Goal: Obtain resource: Obtain resource

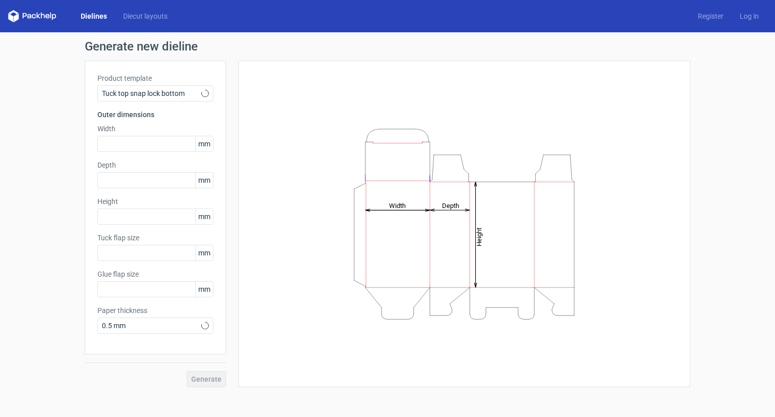
type input "15"
type input "10"
click at [168, 95] on span "Tuck top snap lock bottom" at bounding box center [151, 93] width 99 height 10
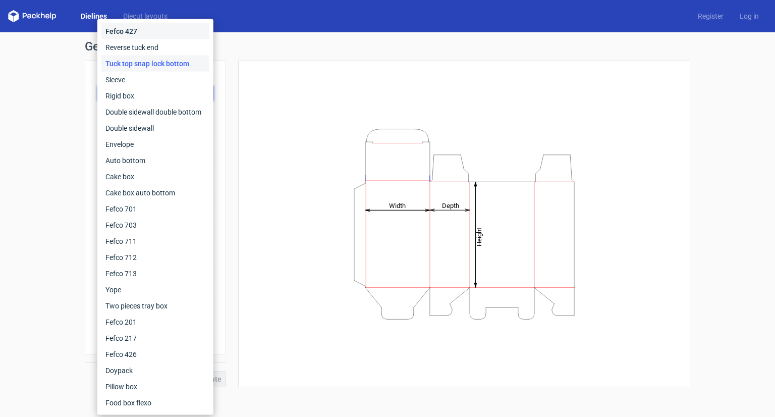
click at [147, 32] on div "Fefco 427" at bounding box center [155, 31] width 108 height 16
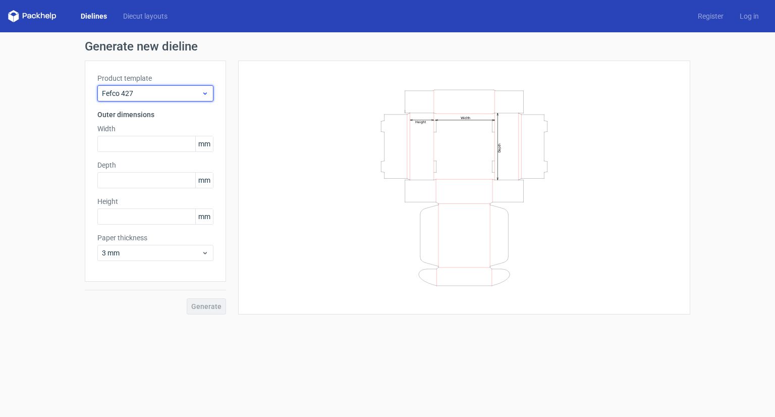
click at [173, 98] on div "Fefco 427" at bounding box center [155, 93] width 116 height 16
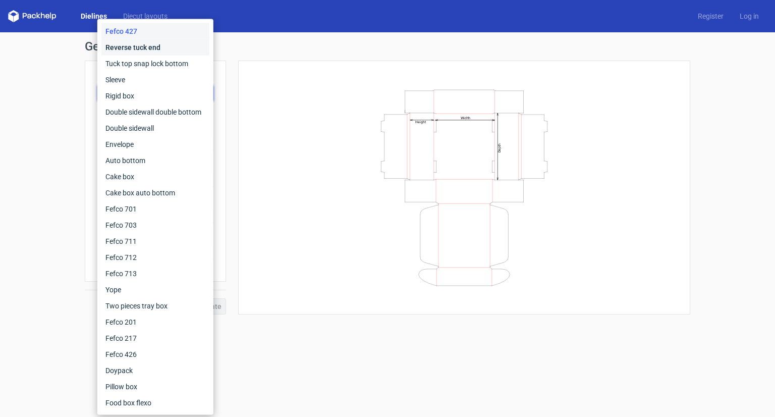
click at [142, 52] on div "Reverse tuck end" at bounding box center [155, 47] width 108 height 16
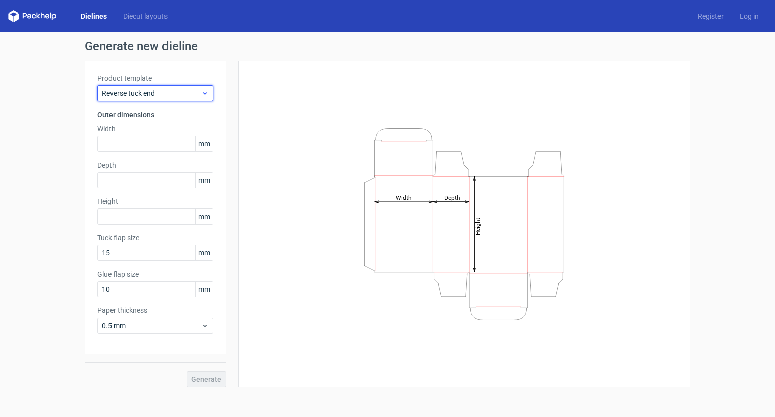
click at [170, 91] on span "Reverse tuck end" at bounding box center [151, 93] width 99 height 10
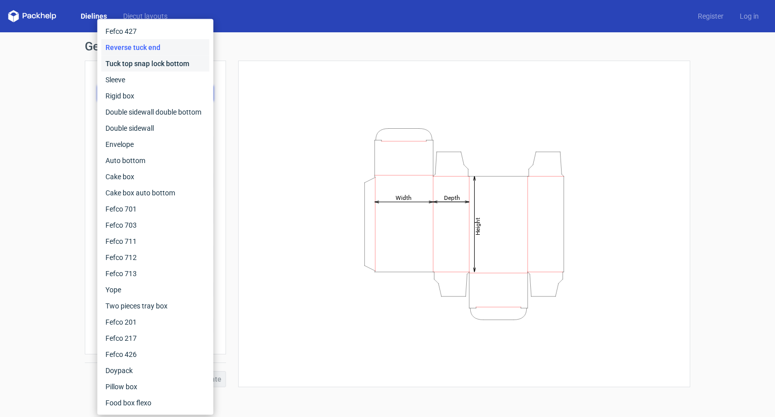
click at [142, 63] on div "Tuck top snap lock bottom" at bounding box center [155, 64] width 108 height 16
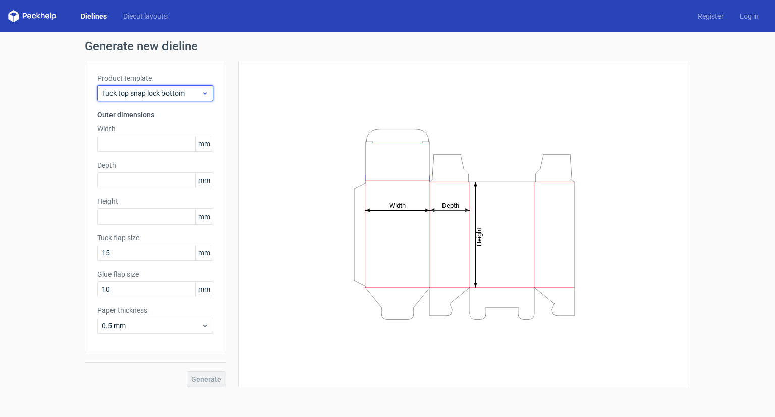
click at [171, 85] on div "Tuck top snap lock bottom" at bounding box center [155, 93] width 116 height 16
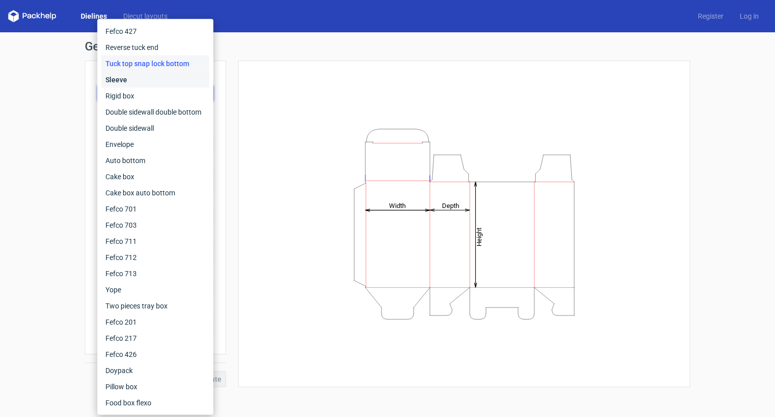
click at [143, 84] on div "Sleeve" at bounding box center [155, 80] width 108 height 16
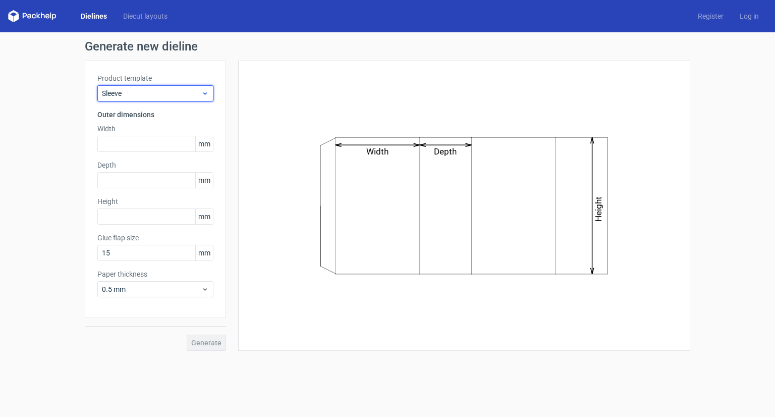
click at [146, 87] on div "Sleeve" at bounding box center [155, 93] width 116 height 16
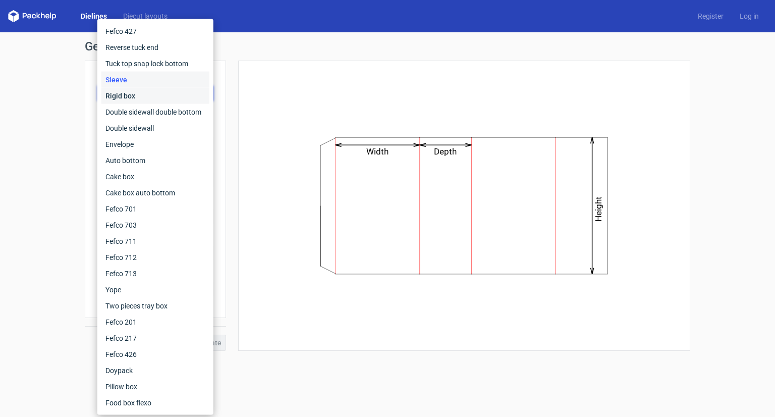
click at [141, 100] on div "Rigid box" at bounding box center [155, 96] width 108 height 16
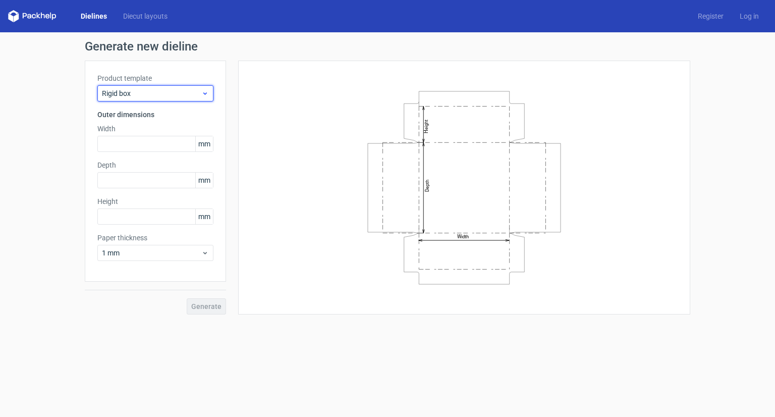
click at [145, 92] on span "Rigid box" at bounding box center [151, 93] width 99 height 10
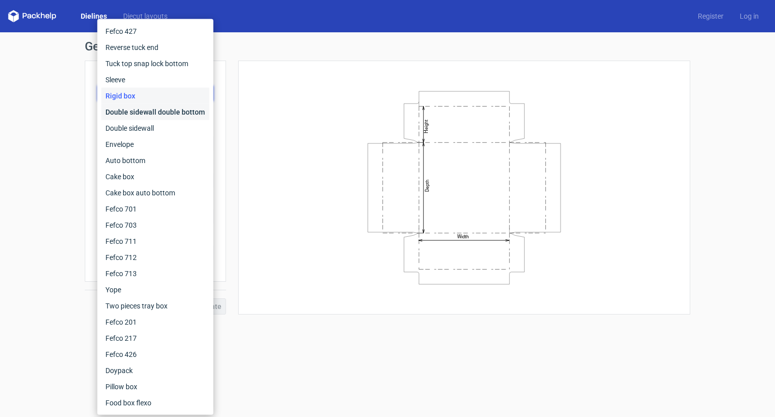
click at [144, 112] on div "Double sidewall double bottom" at bounding box center [155, 112] width 108 height 16
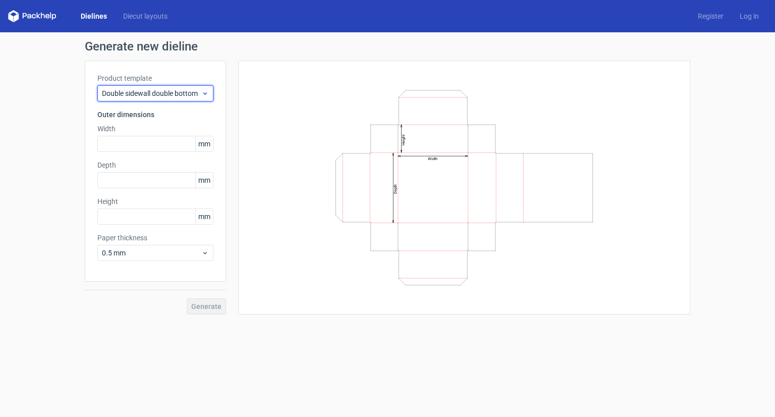
click at [152, 95] on span "Double sidewall double bottom" at bounding box center [151, 93] width 99 height 10
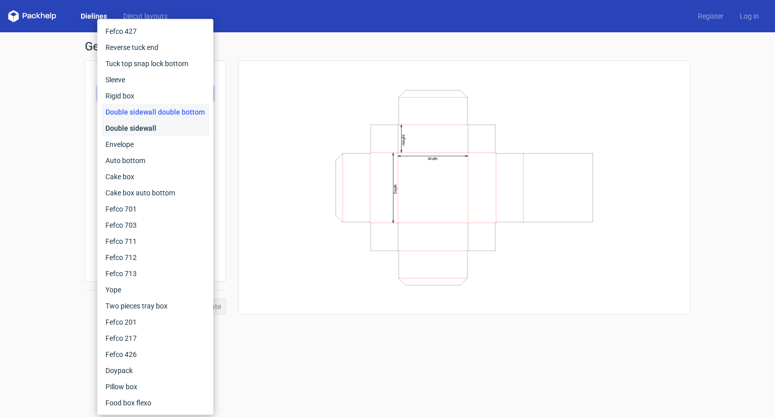
click at [141, 132] on div "Double sidewall" at bounding box center [155, 128] width 108 height 16
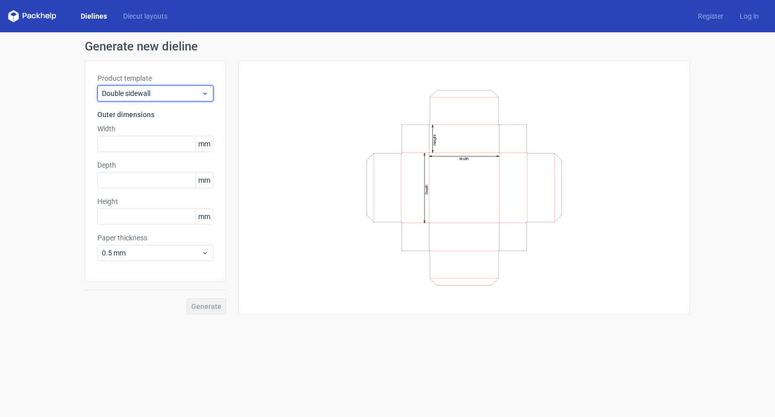
click at [154, 91] on span "Double sidewall" at bounding box center [151, 93] width 99 height 10
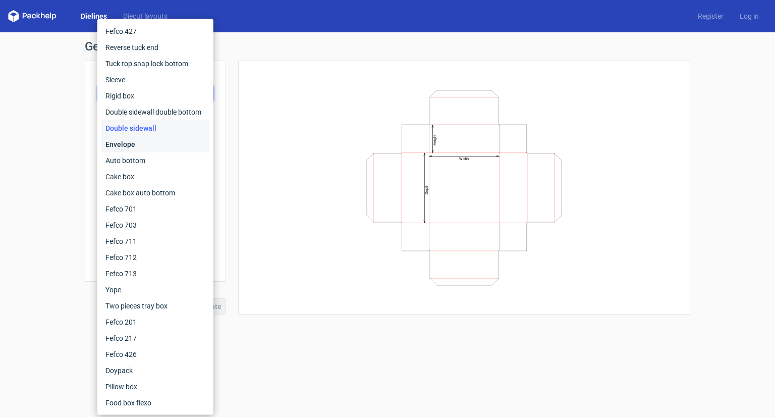
click at [137, 146] on div "Envelope" at bounding box center [155, 144] width 108 height 16
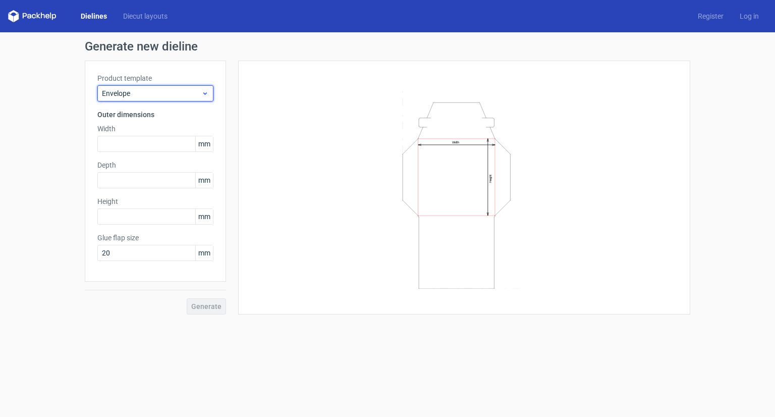
click at [147, 92] on span "Envelope" at bounding box center [151, 93] width 99 height 10
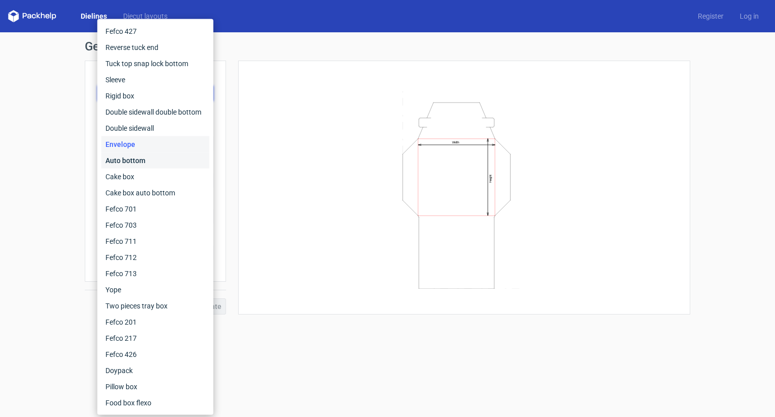
click at [143, 159] on div "Auto bottom" at bounding box center [155, 160] width 108 height 16
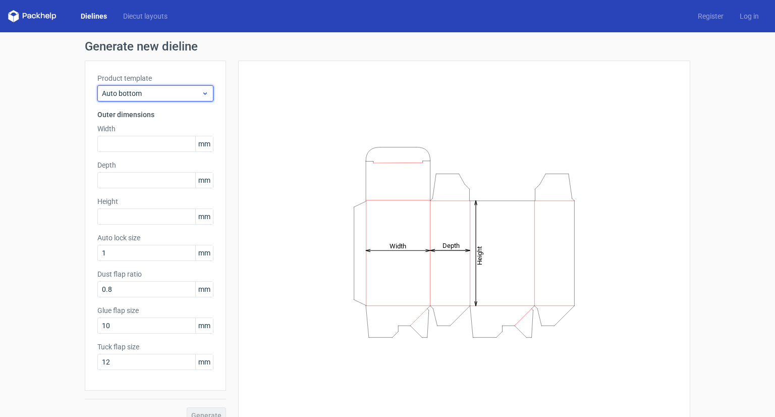
click at [145, 93] on span "Auto bottom" at bounding box center [151, 93] width 99 height 10
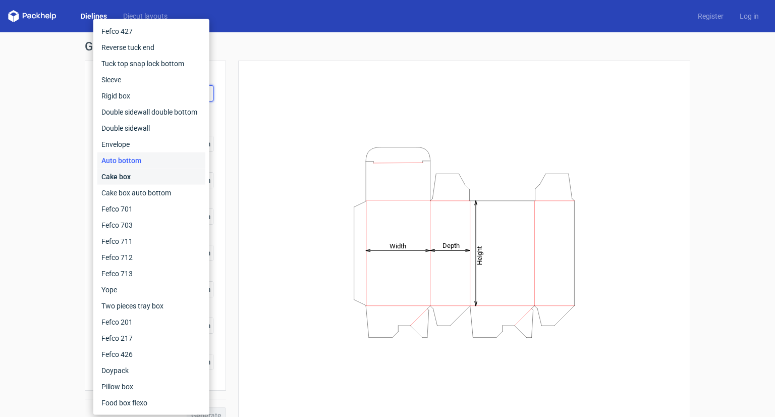
click at [131, 176] on div "Cake box" at bounding box center [151, 177] width 108 height 16
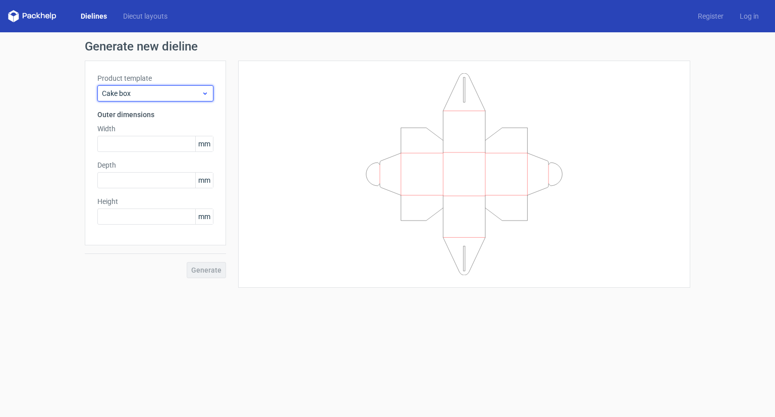
click at [160, 91] on span "Cake box" at bounding box center [151, 93] width 99 height 10
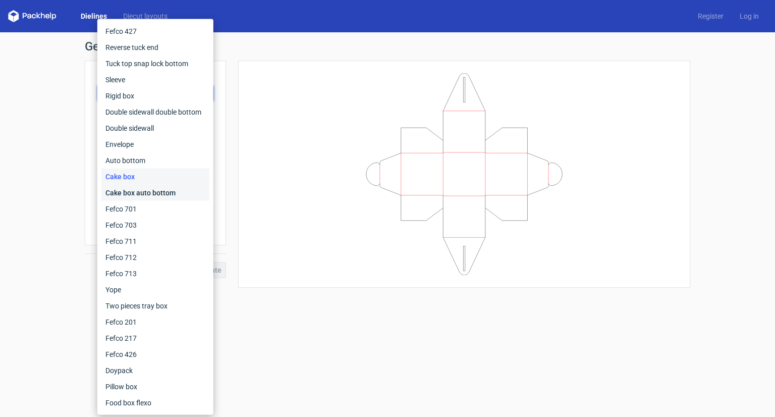
click at [134, 192] on div "Cake box auto bottom" at bounding box center [155, 193] width 108 height 16
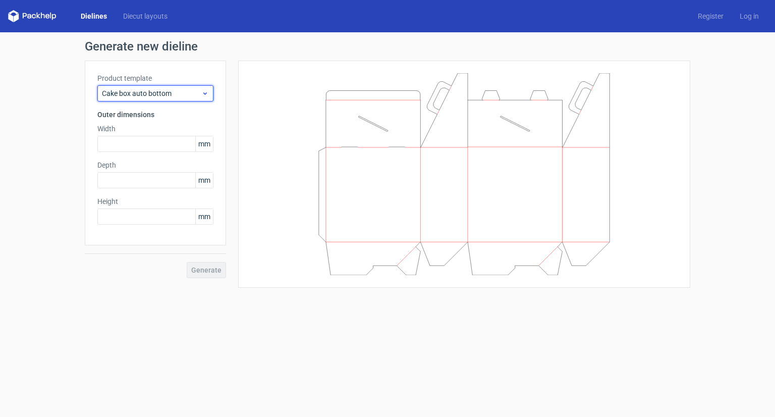
click at [159, 87] on div "Cake box auto bottom" at bounding box center [155, 93] width 116 height 16
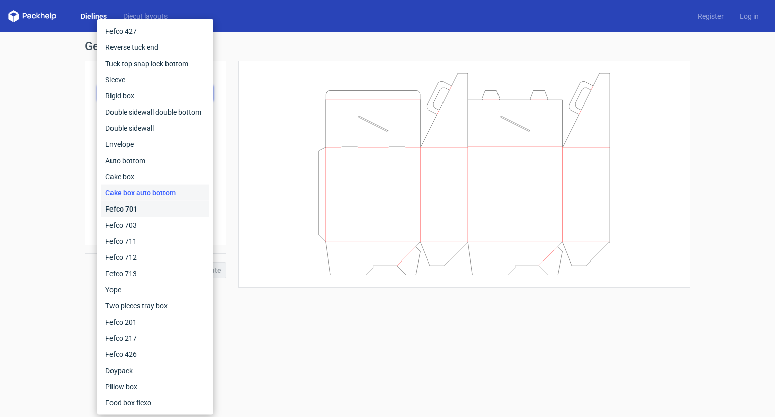
click at [139, 206] on div "Fefco 701" at bounding box center [155, 209] width 108 height 16
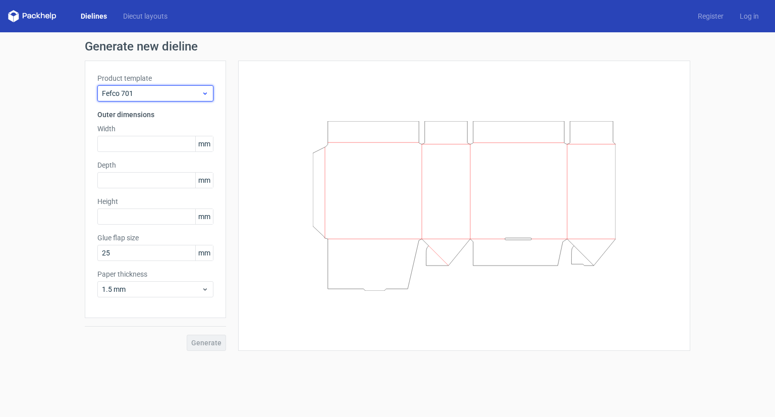
click at [154, 91] on span "Fefco 701" at bounding box center [151, 93] width 99 height 10
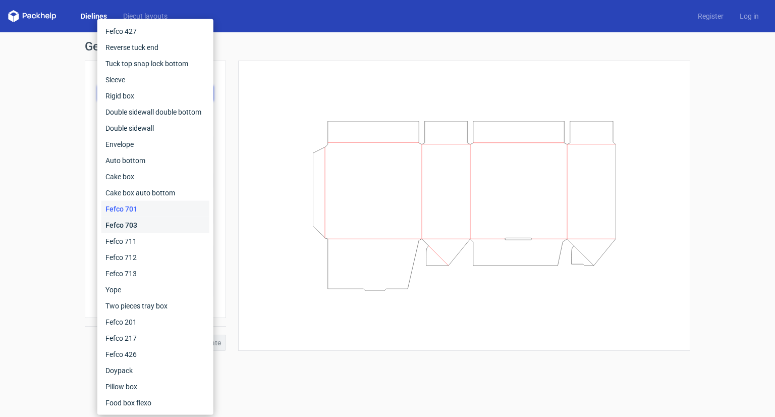
click at [135, 221] on div "Fefco 703" at bounding box center [155, 225] width 108 height 16
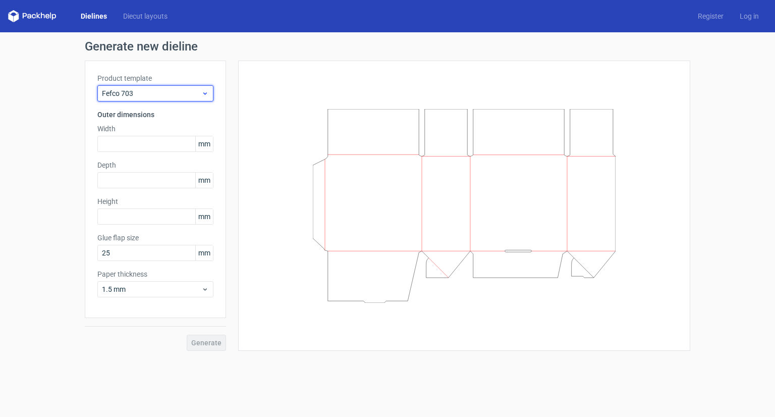
click at [156, 87] on div "Fefco 703" at bounding box center [155, 93] width 116 height 16
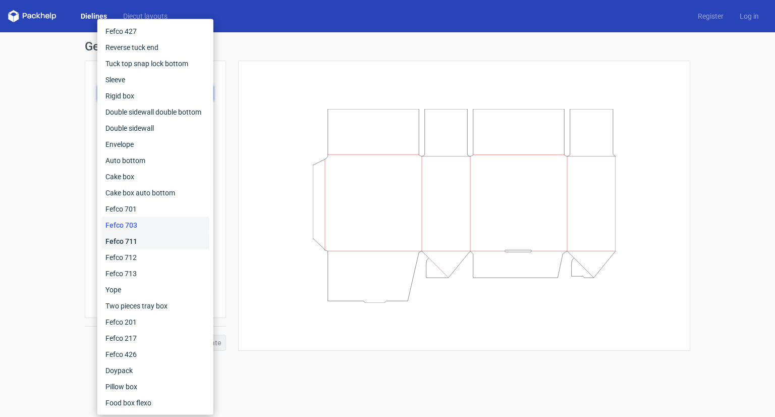
click at [135, 241] on div "Fefco 711" at bounding box center [155, 241] width 108 height 16
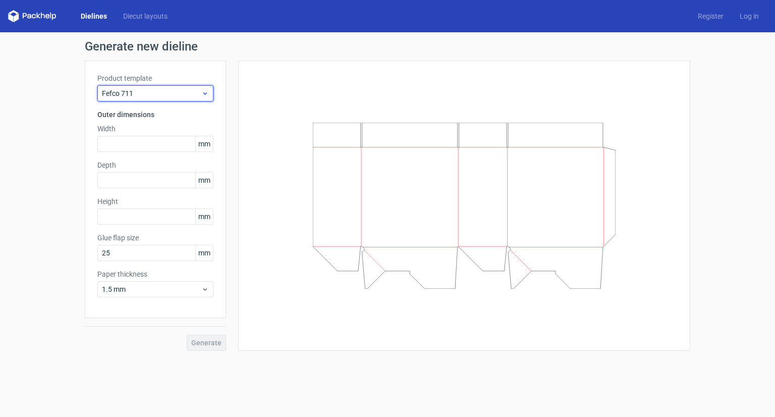
click at [148, 94] on span "Fefco 711" at bounding box center [151, 93] width 99 height 10
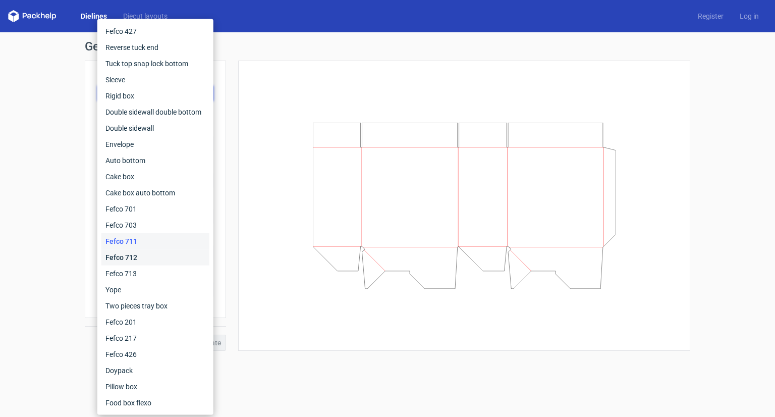
click at [126, 252] on div "Fefco 712" at bounding box center [155, 257] width 108 height 16
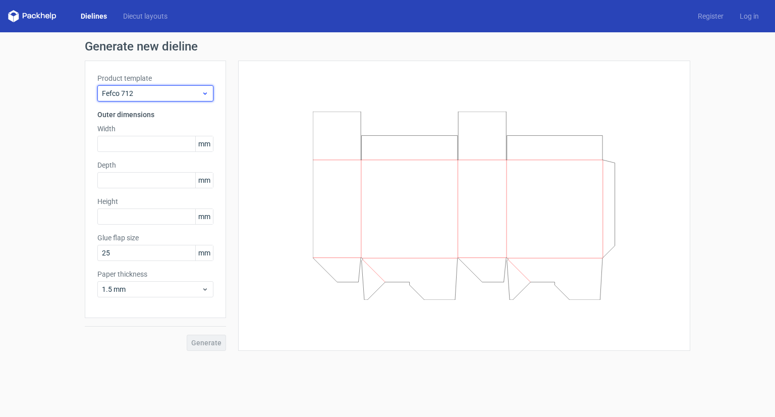
click at [153, 90] on span "Fefco 712" at bounding box center [151, 93] width 99 height 10
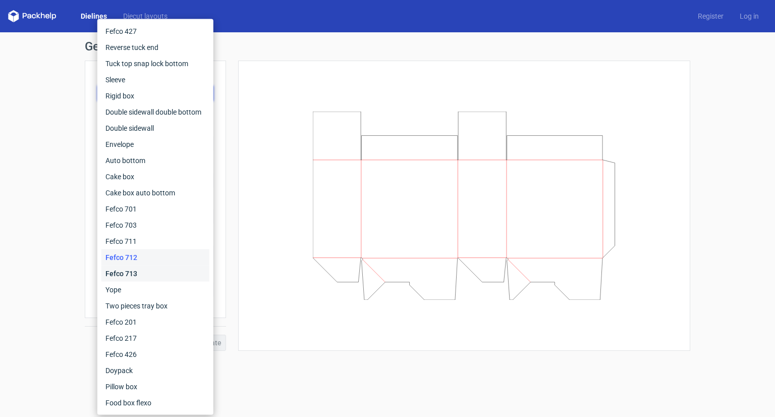
click at [140, 273] on div "Fefco 713" at bounding box center [155, 273] width 108 height 16
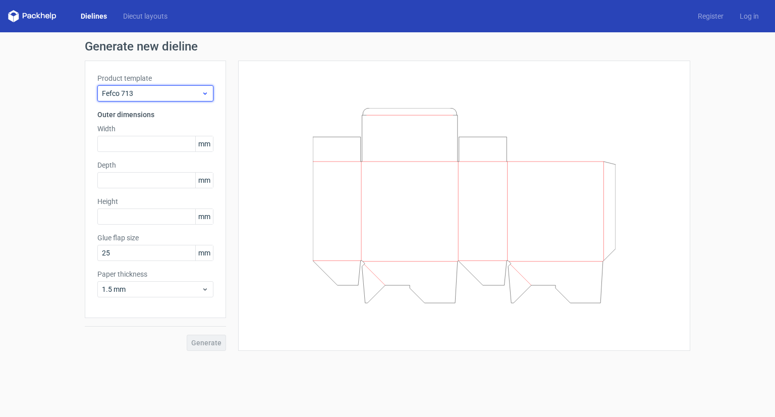
click at [157, 92] on span "Fefco 713" at bounding box center [151, 93] width 99 height 10
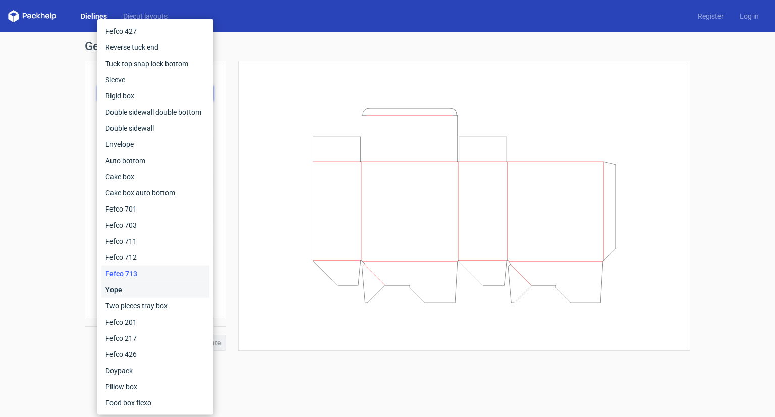
click at [125, 290] on div "Yope" at bounding box center [155, 290] width 108 height 16
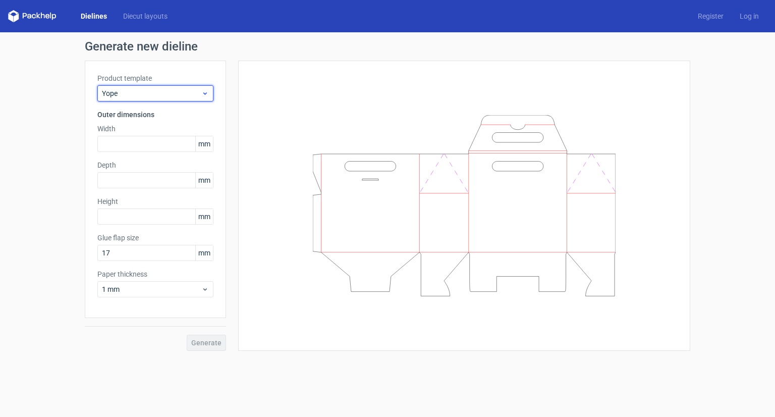
click at [162, 96] on span "Yope" at bounding box center [151, 93] width 99 height 10
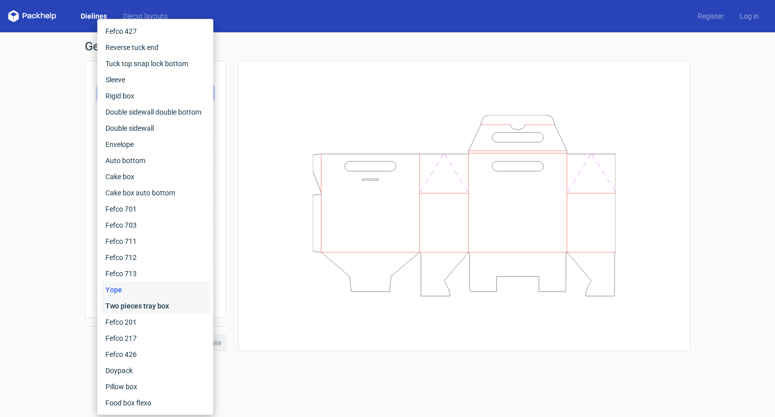
click at [141, 303] on div "Two pieces tray box" at bounding box center [155, 306] width 108 height 16
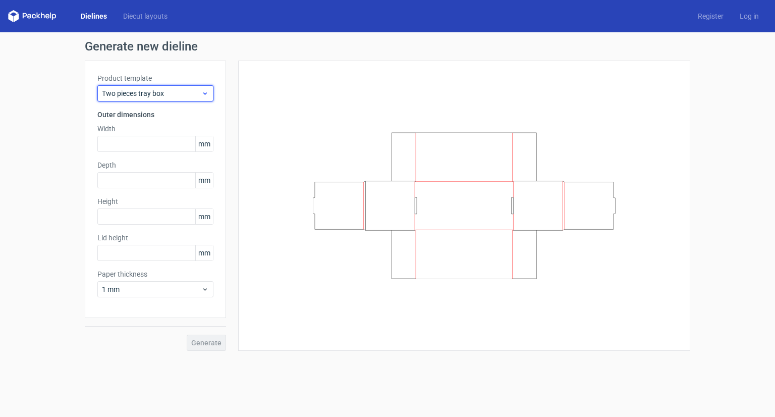
click at [148, 93] on span "Two pieces tray box" at bounding box center [151, 93] width 99 height 10
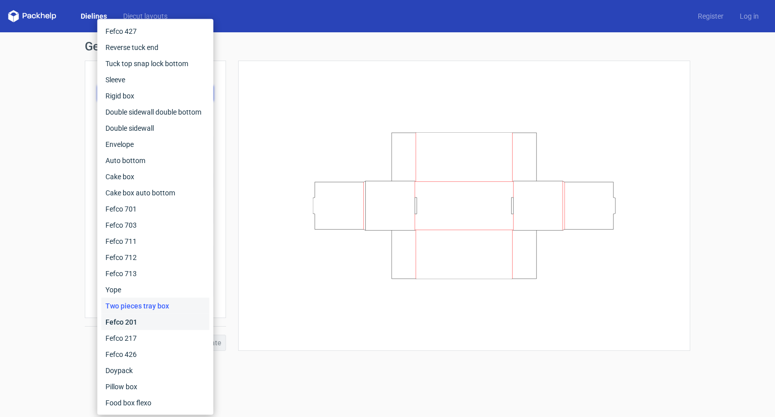
click at [138, 323] on div "Fefco 201" at bounding box center [155, 322] width 108 height 16
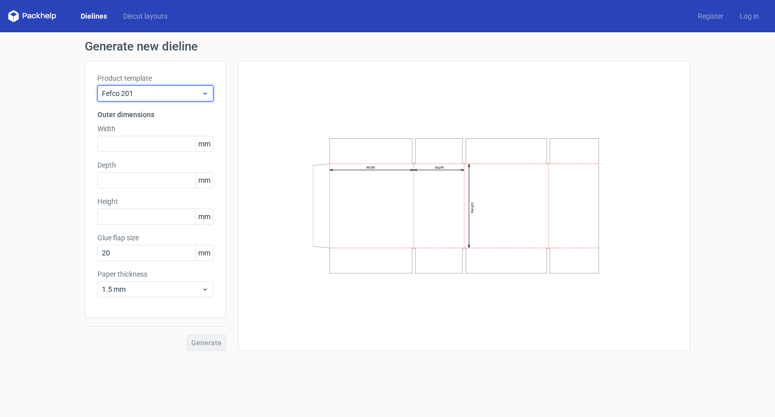
click at [161, 93] on span "Fefco 201" at bounding box center [151, 93] width 99 height 10
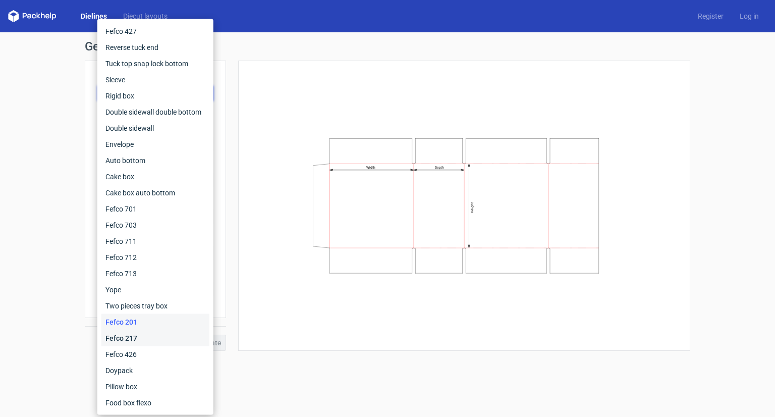
click at [127, 338] on div "Fefco 217" at bounding box center [155, 338] width 108 height 16
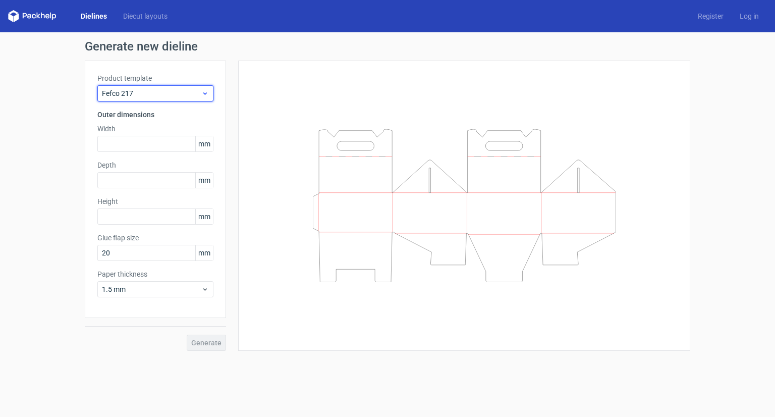
click at [165, 91] on span "Fefco 217" at bounding box center [151, 93] width 99 height 10
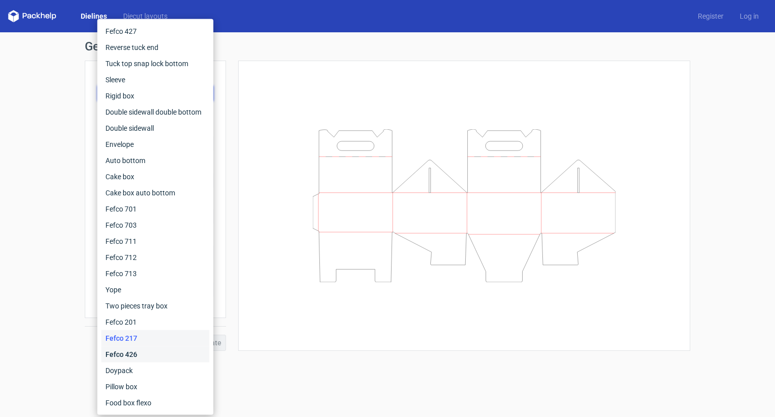
click at [151, 357] on div "Fefco 426" at bounding box center [155, 354] width 108 height 16
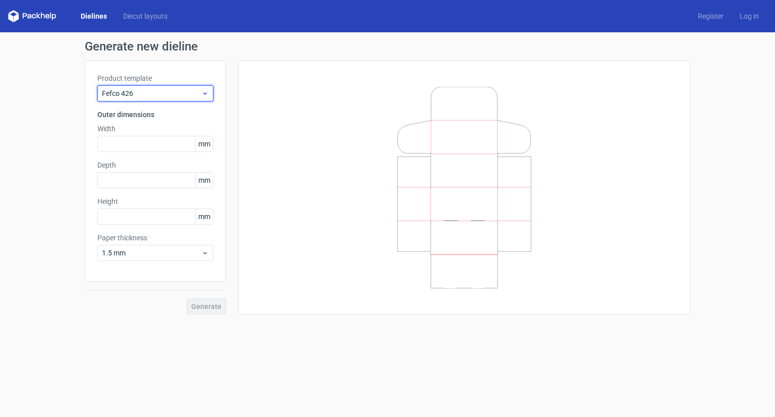
click at [185, 89] on span "Fefco 426" at bounding box center [151, 93] width 99 height 10
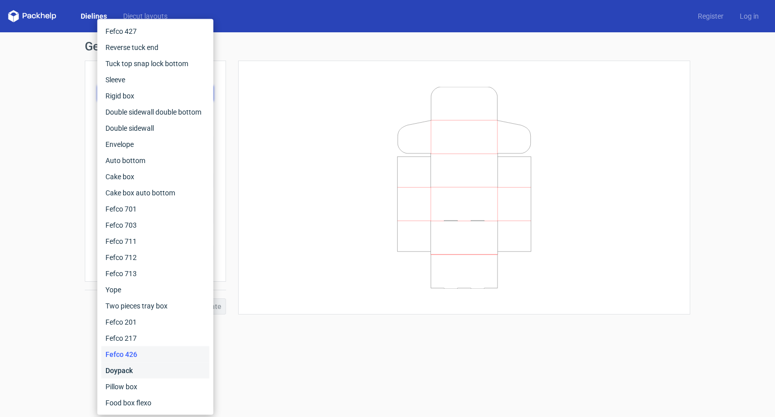
click at [138, 364] on div "Doypack" at bounding box center [155, 370] width 108 height 16
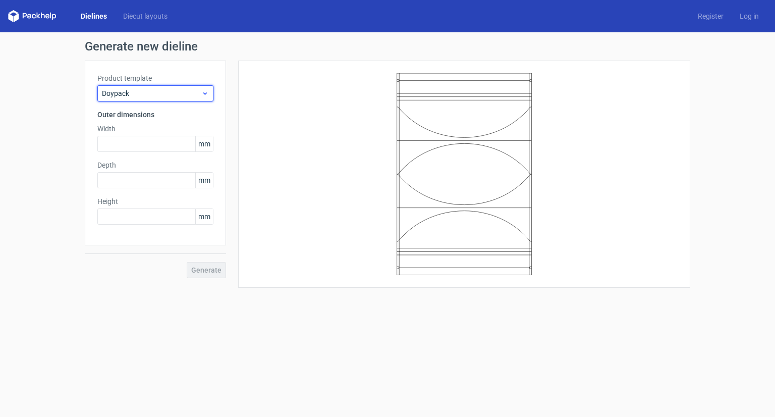
click at [180, 88] on span "Doypack" at bounding box center [151, 93] width 99 height 10
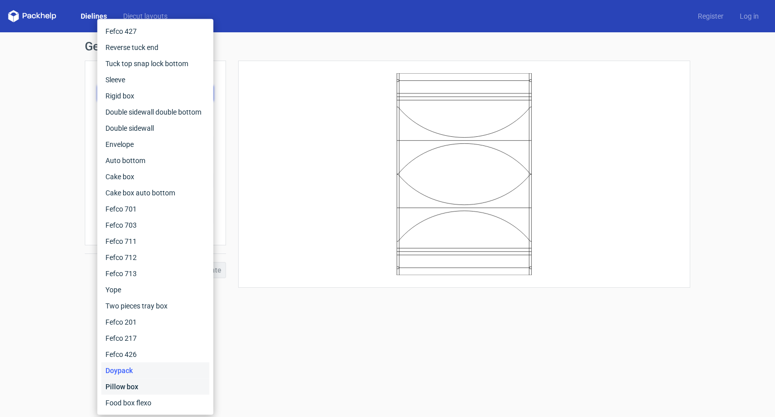
click at [154, 389] on div "Pillow box" at bounding box center [155, 386] width 108 height 16
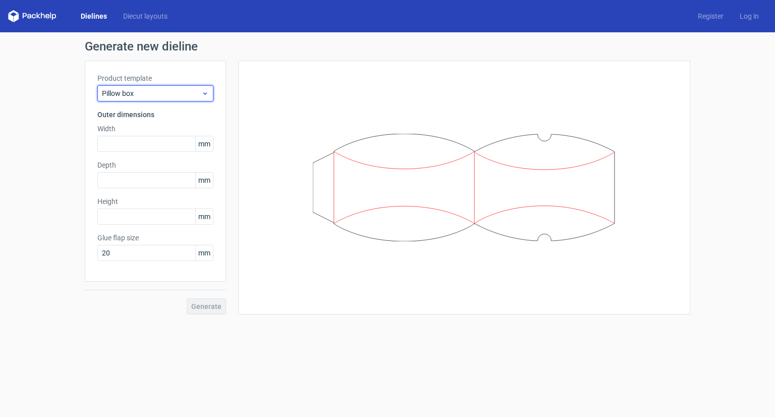
click at [181, 91] on span "Pillow box" at bounding box center [151, 93] width 99 height 10
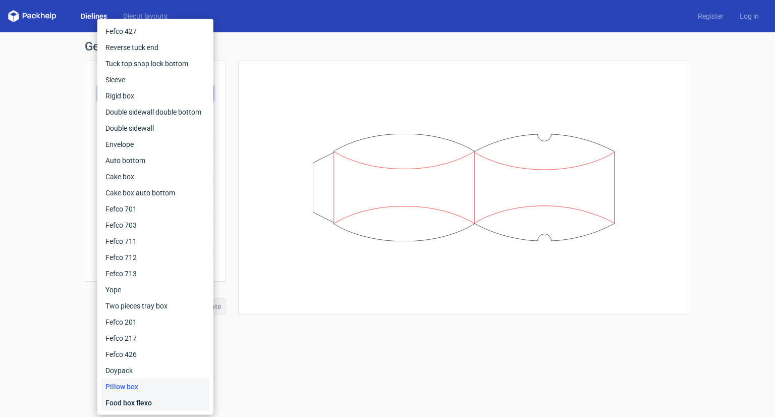
click at [147, 409] on div "Food box flexo" at bounding box center [155, 403] width 108 height 16
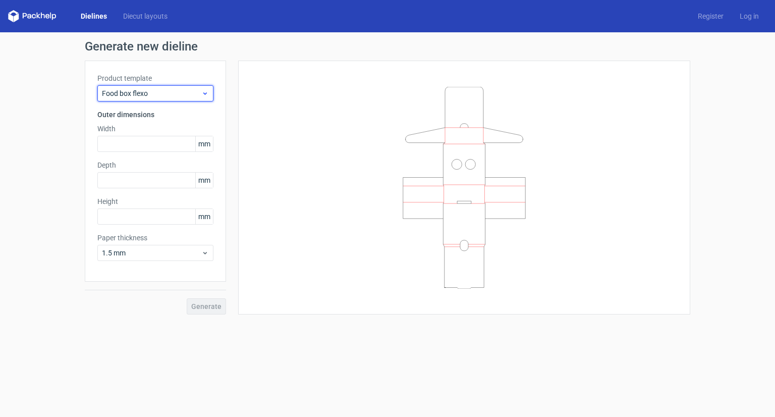
click at [182, 91] on span "Food box flexo" at bounding box center [151, 93] width 99 height 10
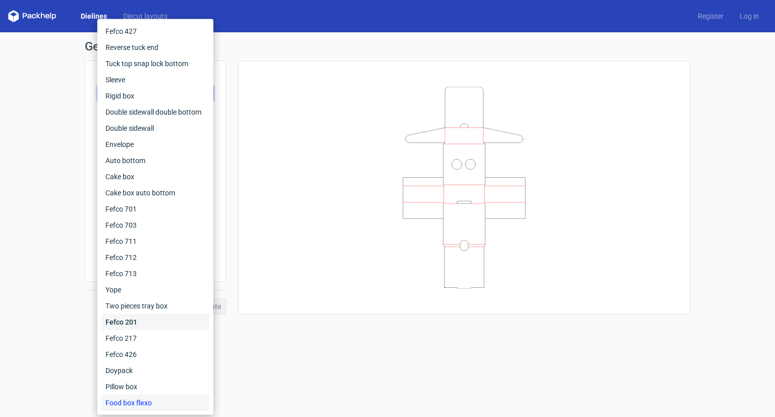
click at [148, 324] on div "Fefco 201" at bounding box center [155, 322] width 108 height 16
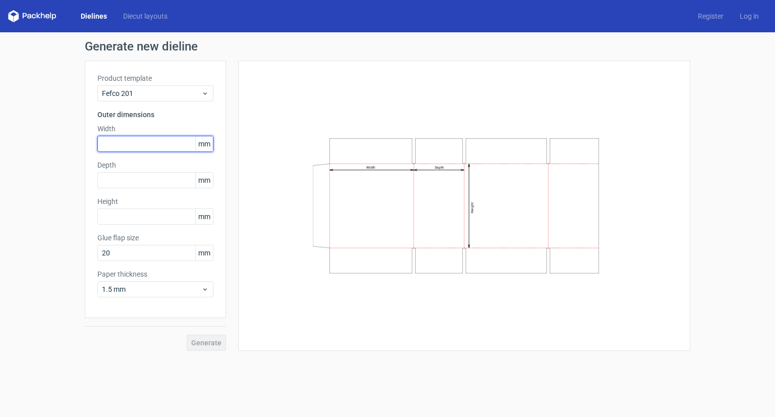
click at [139, 139] on input "text" at bounding box center [155, 144] width 116 height 16
type input "250"
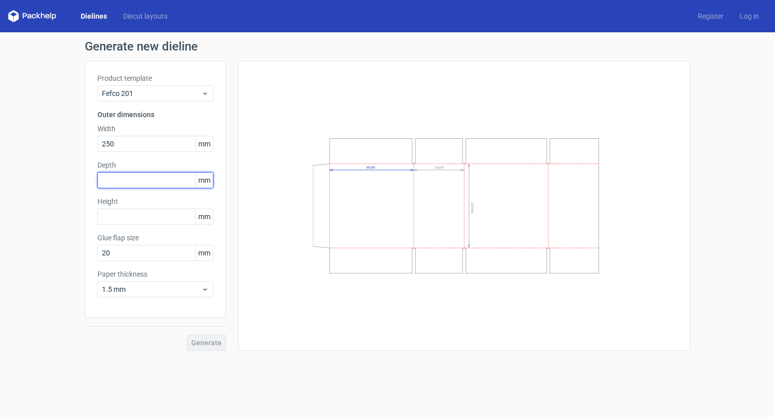
click at [122, 177] on input "text" at bounding box center [155, 180] width 116 height 16
type input "250"
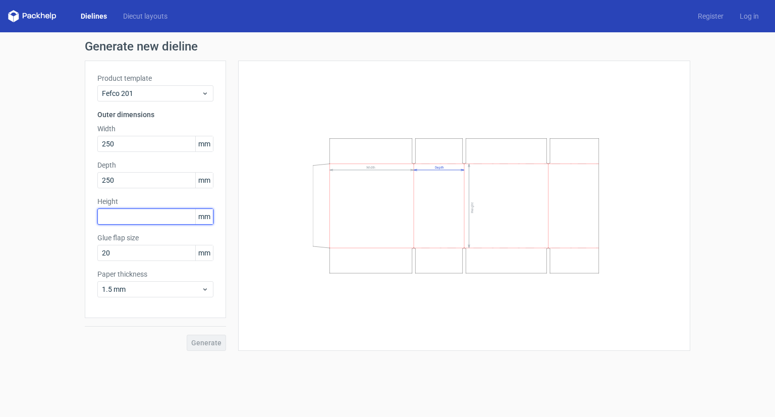
click at [179, 213] on input "text" at bounding box center [155, 216] width 116 height 16
type input "250"
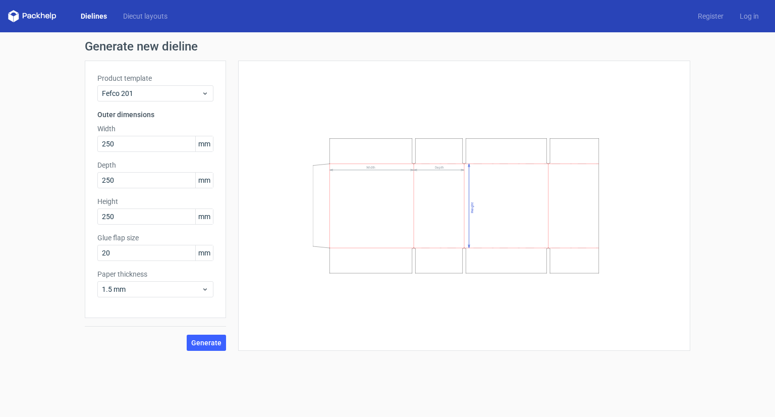
click at [240, 247] on div "Width Depth Height" at bounding box center [464, 206] width 452 height 290
click at [206, 289] on use at bounding box center [205, 289] width 4 height 3
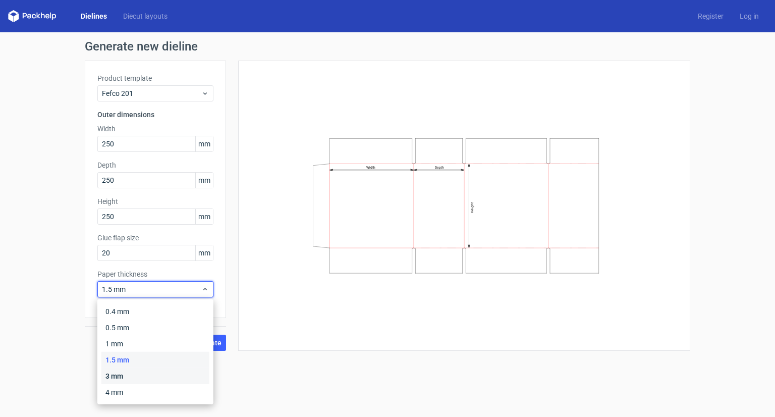
click at [119, 375] on div "3 mm" at bounding box center [155, 376] width 108 height 16
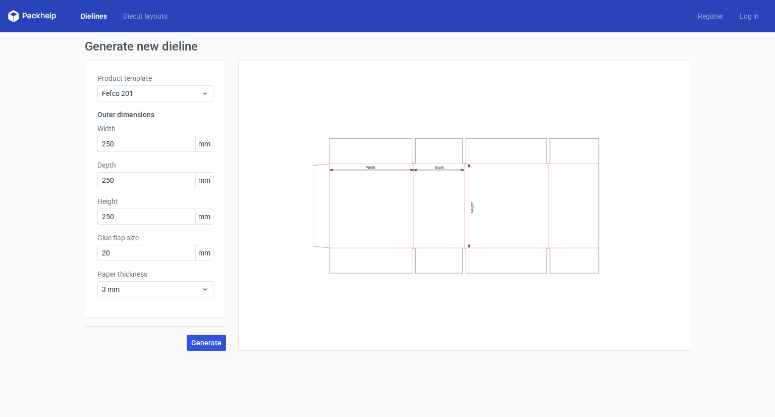
click at [206, 343] on span "Generate" at bounding box center [206, 342] width 30 height 7
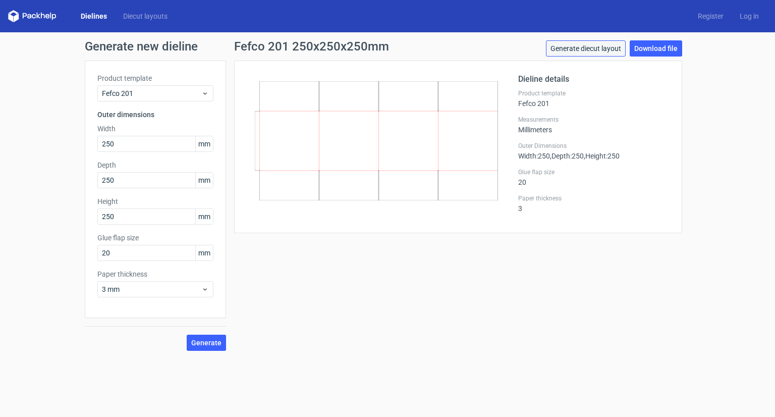
click at [610, 51] on link "Generate diecut layout" at bounding box center [586, 48] width 80 height 16
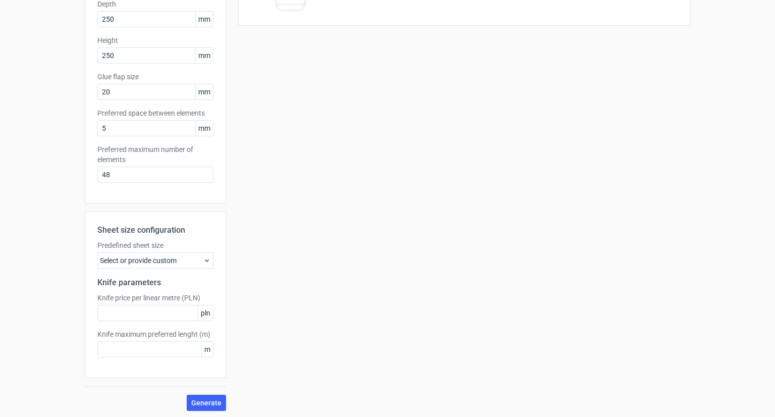
scroll to position [162, 0]
click at [175, 255] on div "Select or provide custom" at bounding box center [155, 259] width 116 height 16
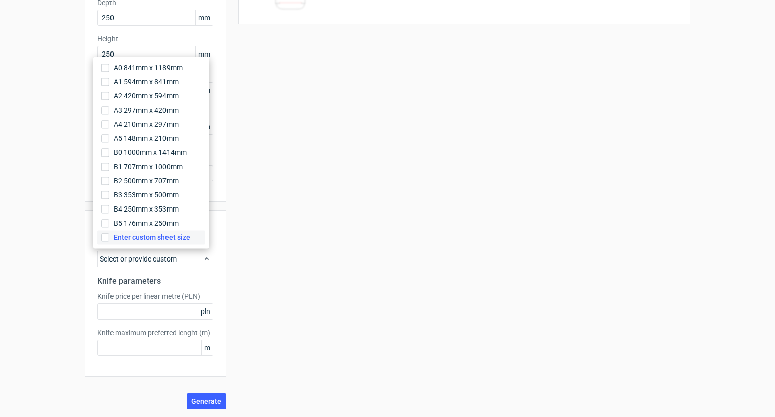
click at [171, 239] on span "Enter custom sheet size" at bounding box center [152, 237] width 77 height 10
click at [109, 239] on input "Enter custom sheet size" at bounding box center [105, 237] width 8 height 8
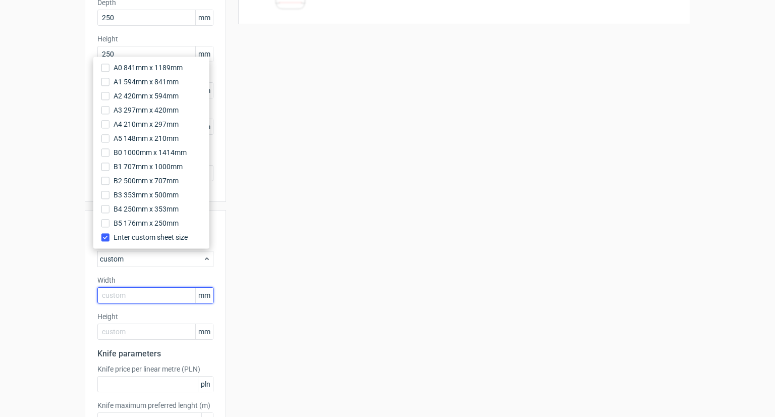
click at [159, 295] on input "text" at bounding box center [155, 295] width 116 height 16
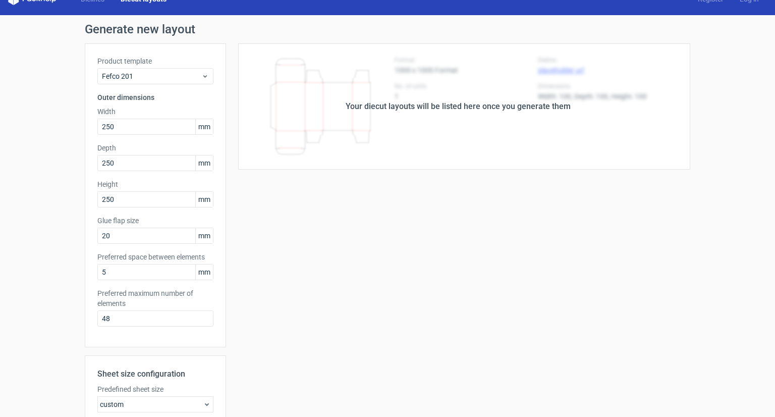
scroll to position [0, 0]
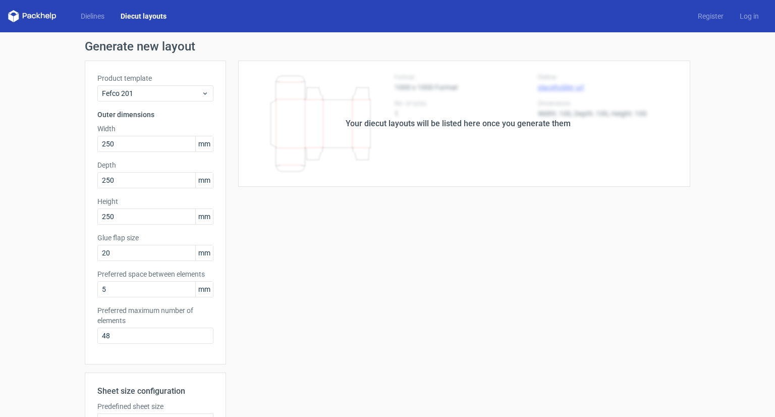
click at [400, 125] on div "Your diecut layouts will be listed here once you generate them" at bounding box center [458, 124] width 225 height 12
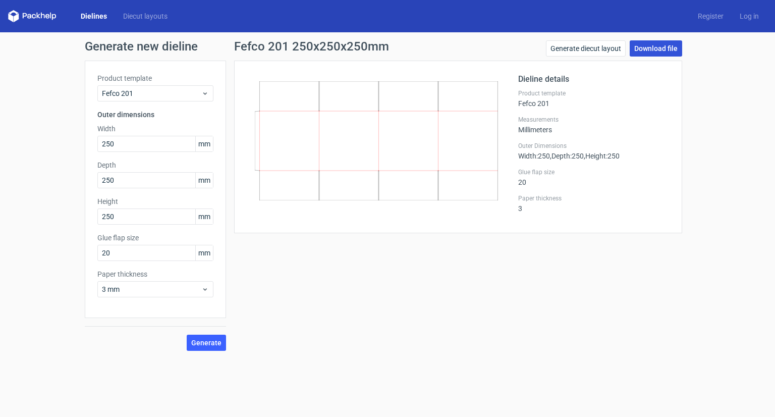
click at [664, 43] on link "Download file" at bounding box center [656, 48] width 52 height 16
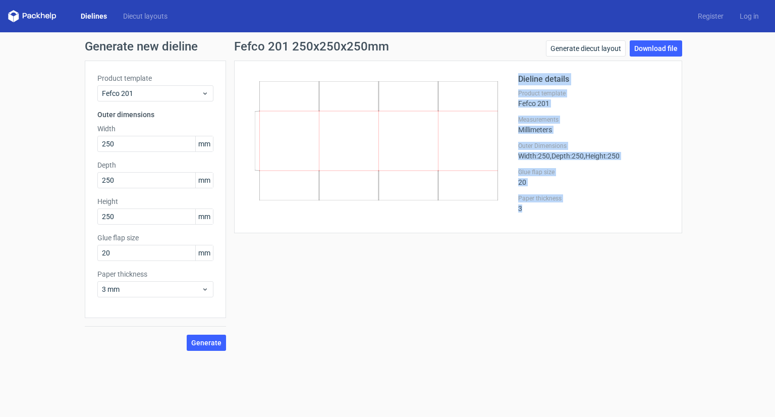
drag, startPoint x: 253, startPoint y: 78, endPoint x: 569, endPoint y: 223, distance: 346.8
click at [552, 213] on div "Dieline details Product template Fefco 201 Measurements Millimeters Outer Dimen…" at bounding box center [458, 146] width 423 height 147
click at [608, 227] on div "Dieline details Product template Fefco 201 Measurements Millimeters Outer Dimen…" at bounding box center [458, 147] width 448 height 173
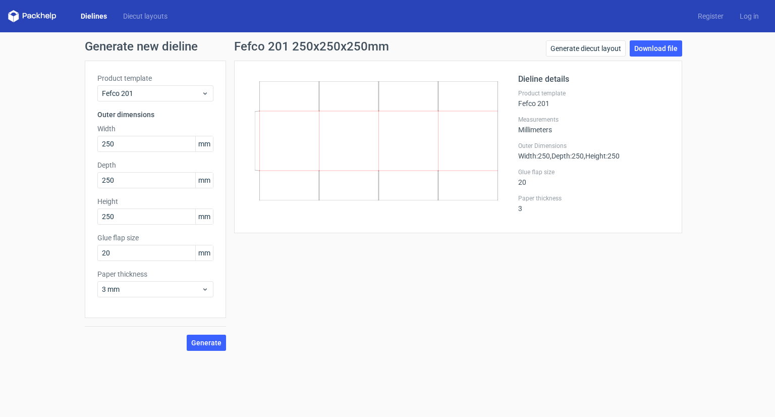
drag, startPoint x: 479, startPoint y: 103, endPoint x: 474, endPoint y: 182, distance: 78.4
click at [474, 182] on icon at bounding box center [376, 140] width 243 height 119
